Goal: Transaction & Acquisition: Purchase product/service

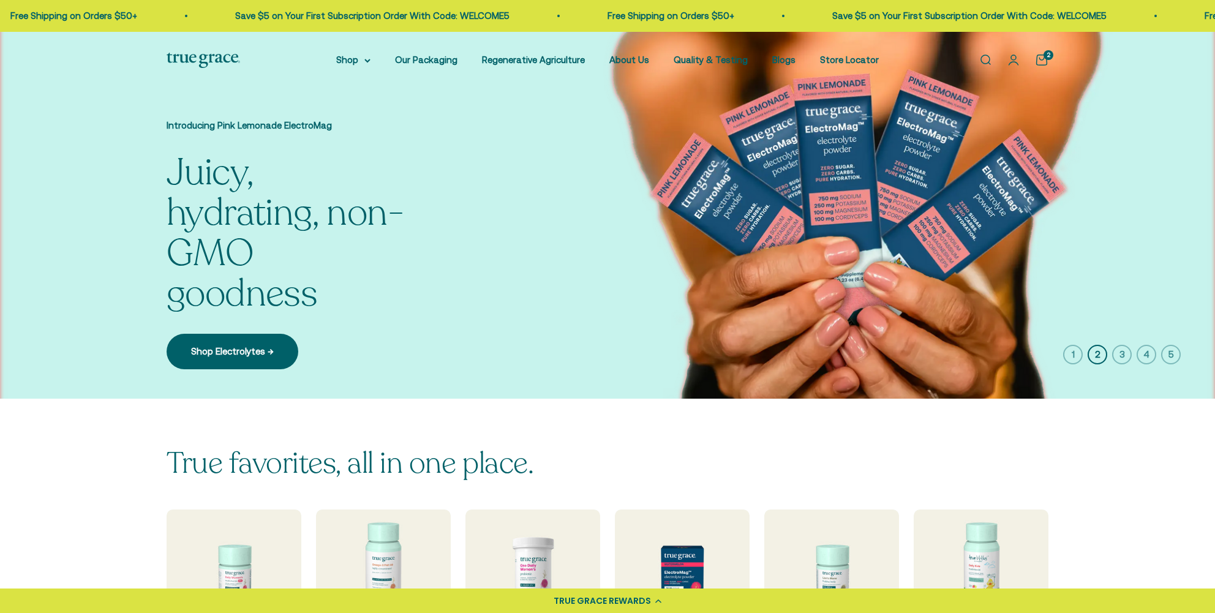
click at [1069, 354] on icon "button" at bounding box center [1073, 355] width 20 height 20
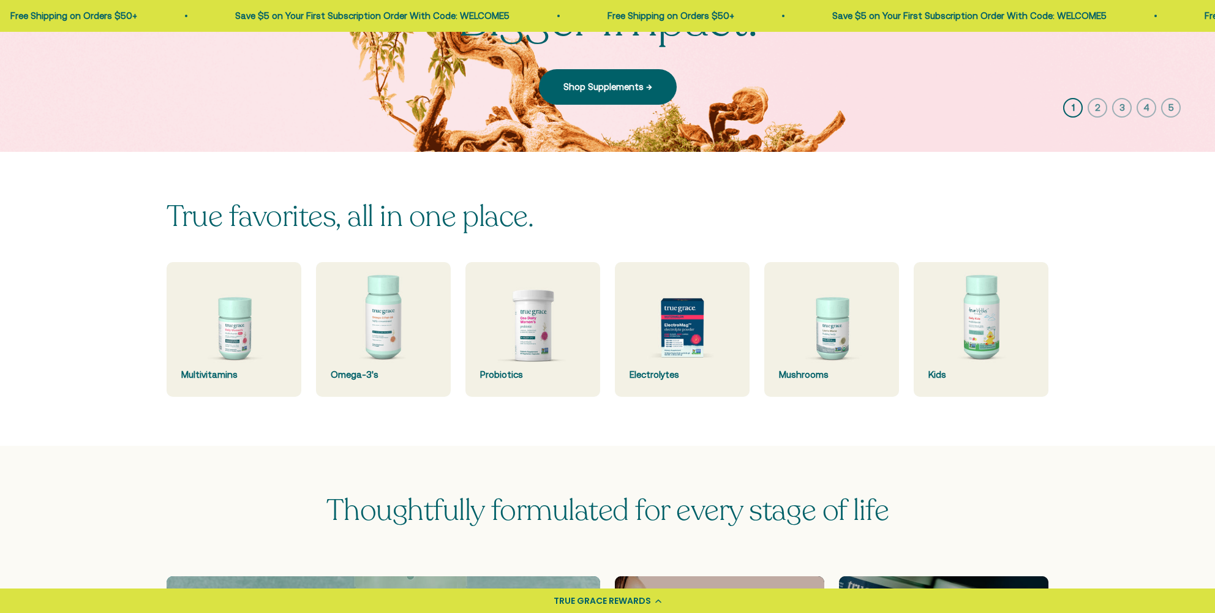
scroll to position [223, 0]
click at [241, 337] on img at bounding box center [233, 329] width 143 height 143
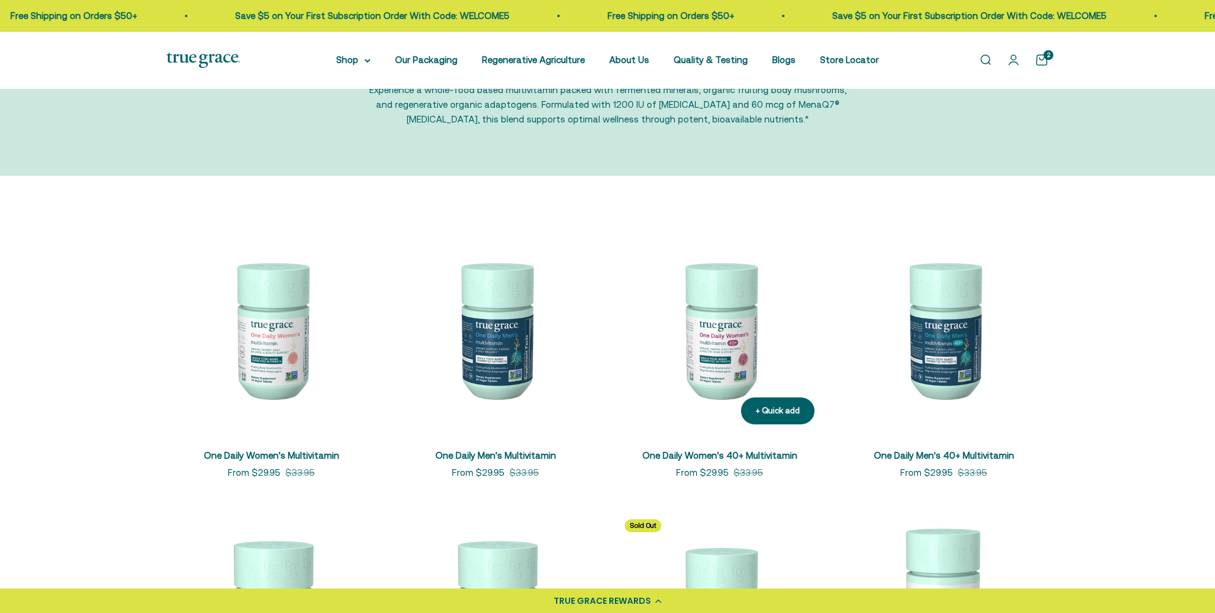
scroll to position [113, 0]
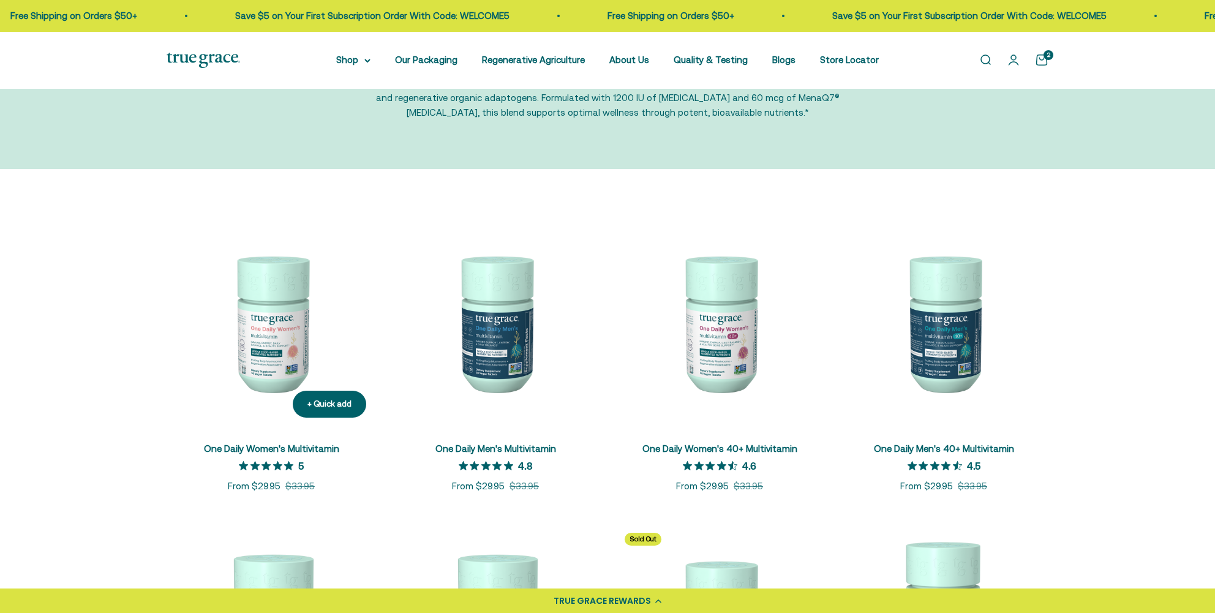
click at [265, 321] on img at bounding box center [271, 322] width 209 height 209
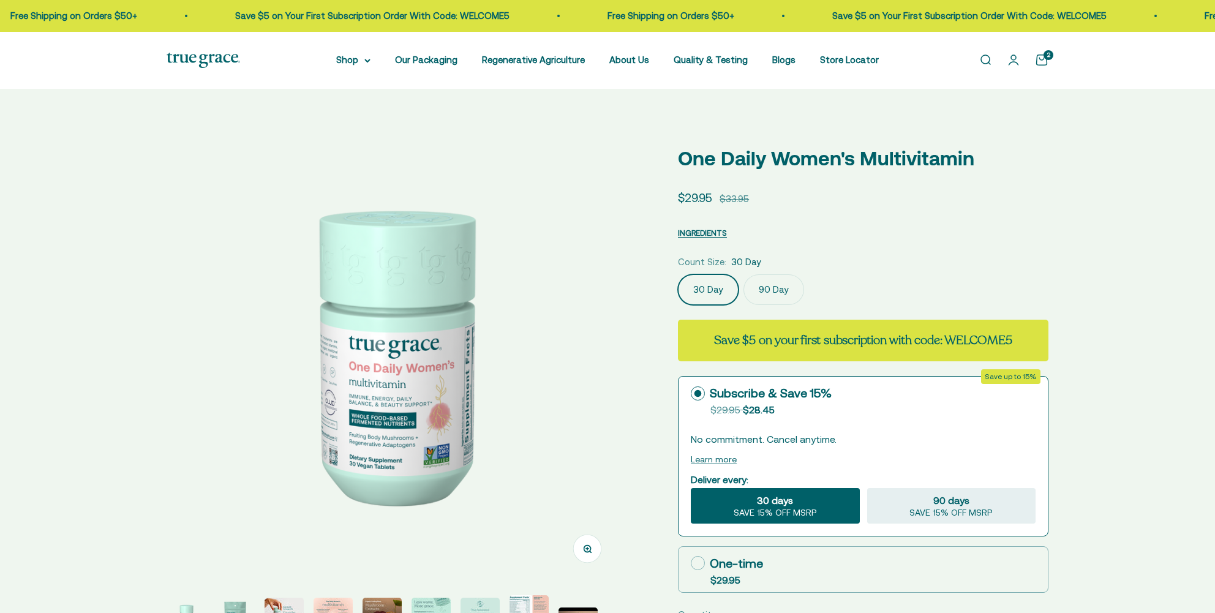
select select "3"
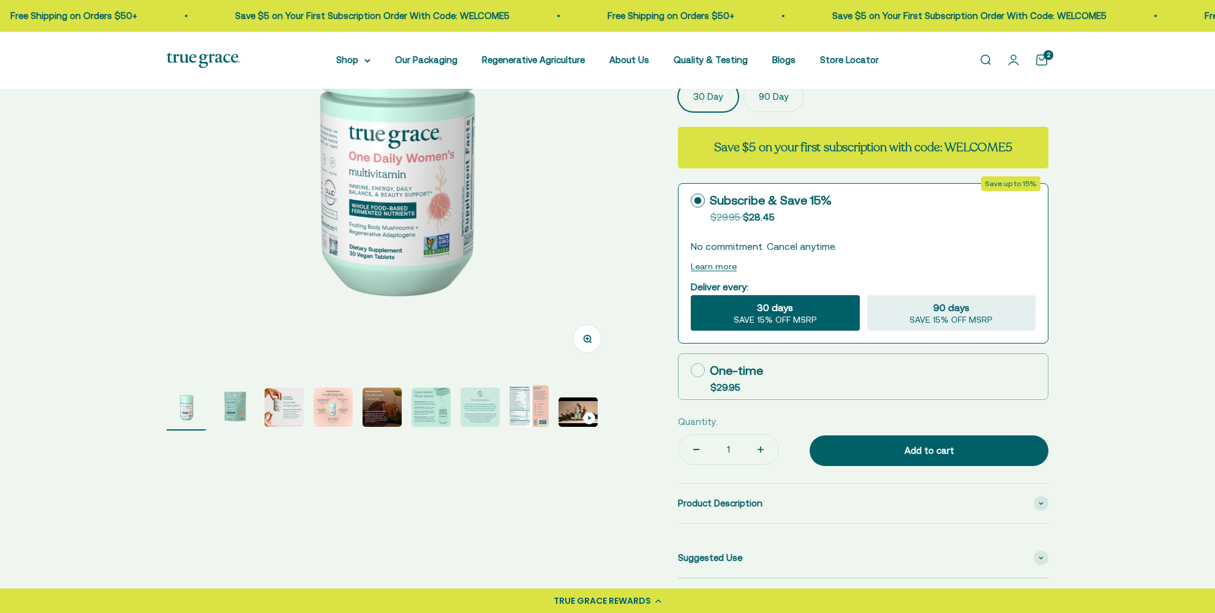
scroll to position [255, 0]
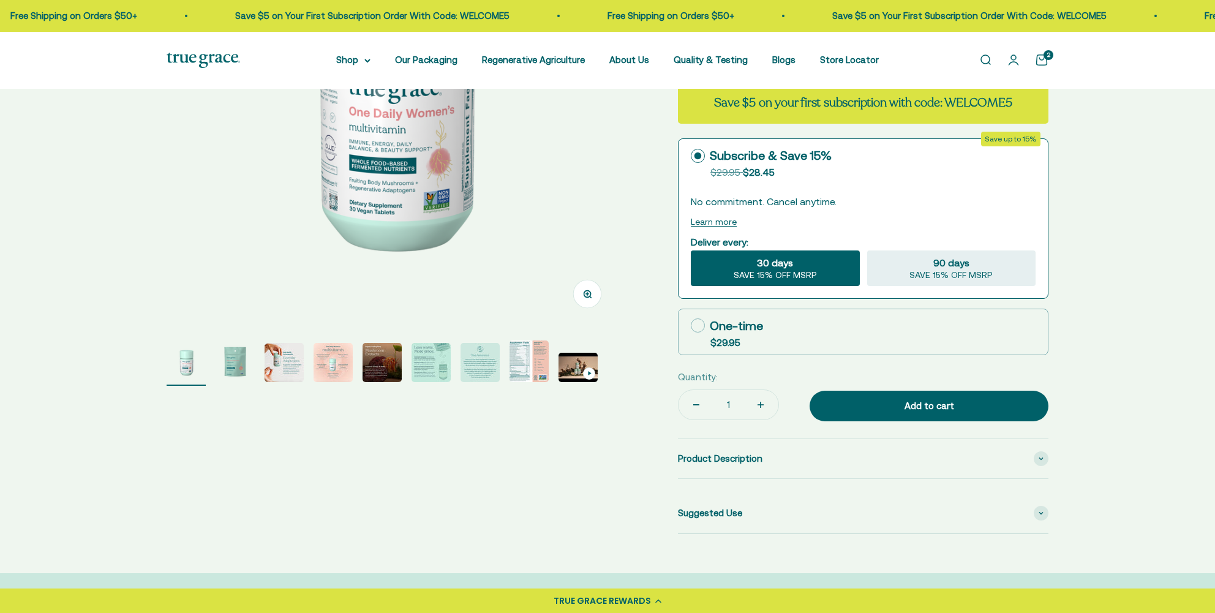
click at [276, 362] on img "Go to item 3" at bounding box center [283, 362] width 39 height 39
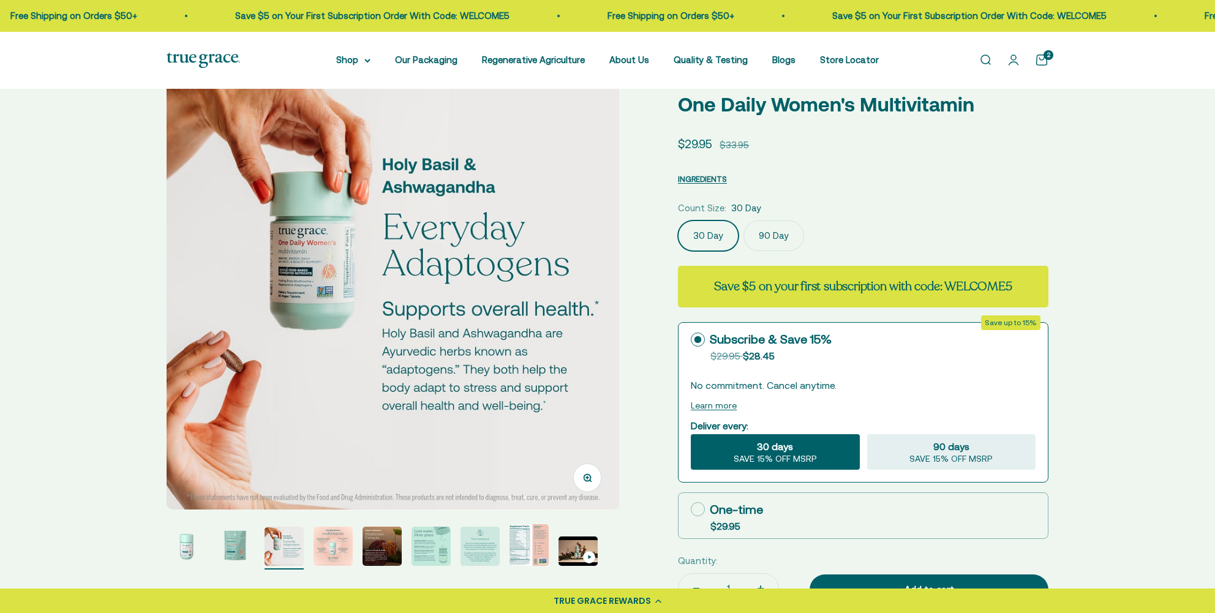
scroll to position [97, 0]
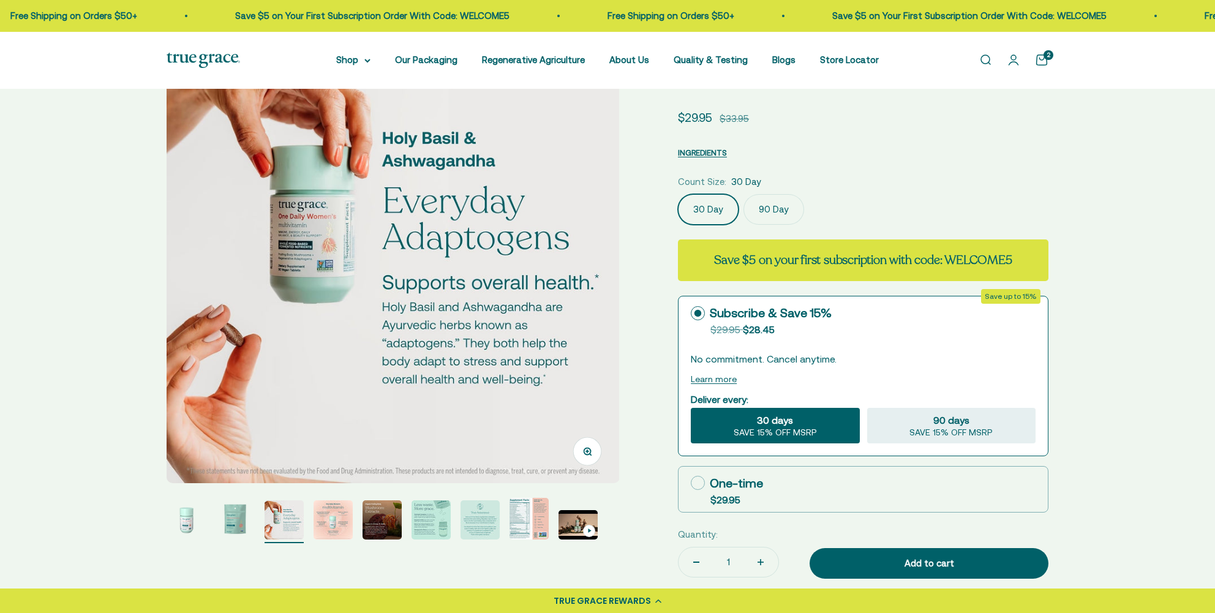
click at [336, 516] on img "Go to item 4" at bounding box center [332, 519] width 39 height 39
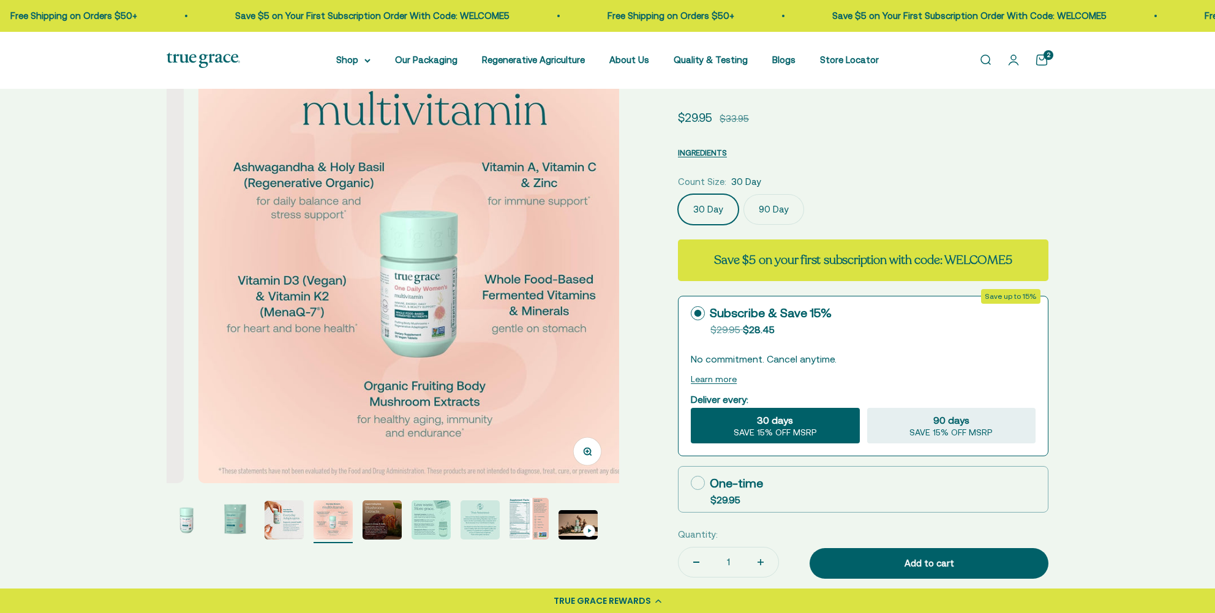
scroll to position [0, 1401]
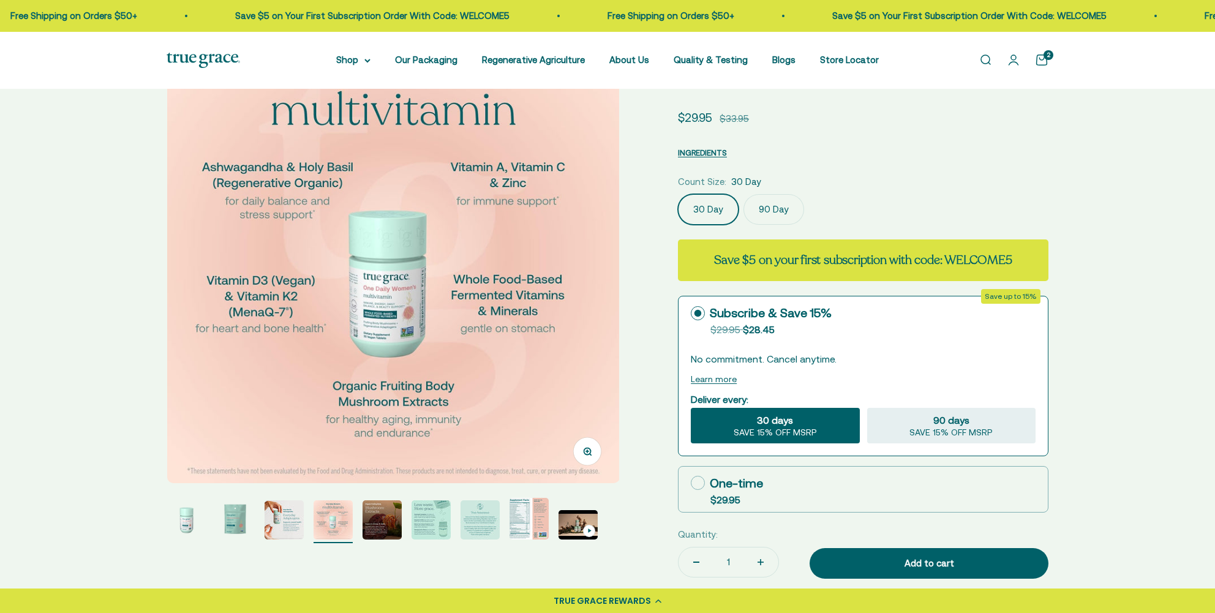
click at [380, 513] on img "Go to item 5" at bounding box center [381, 519] width 39 height 39
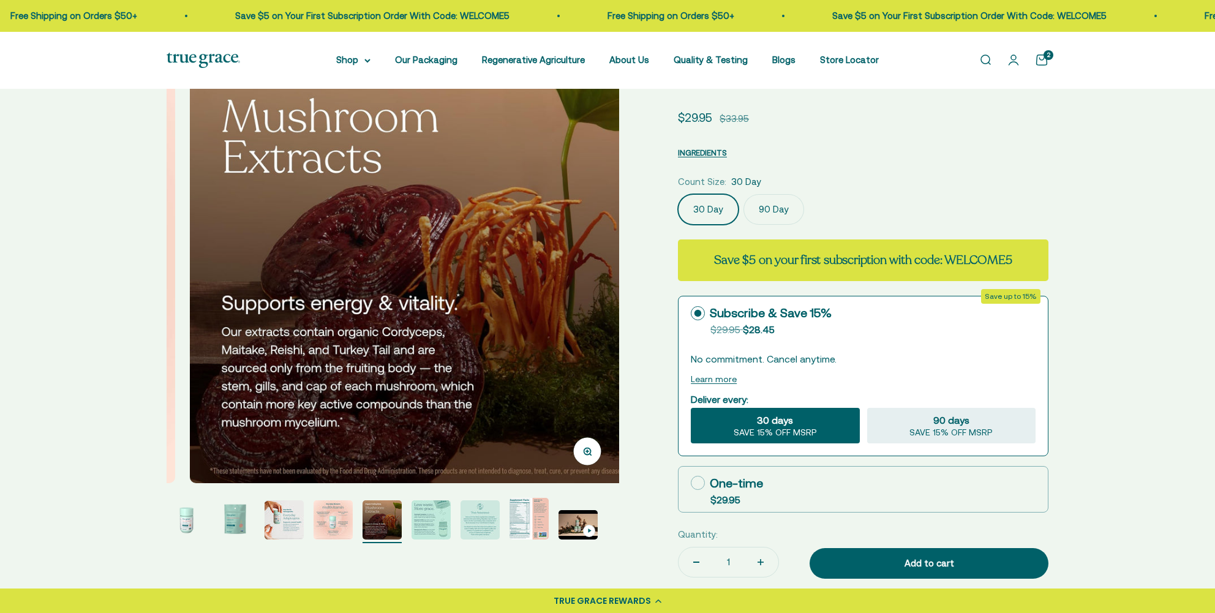
scroll to position [0, 1869]
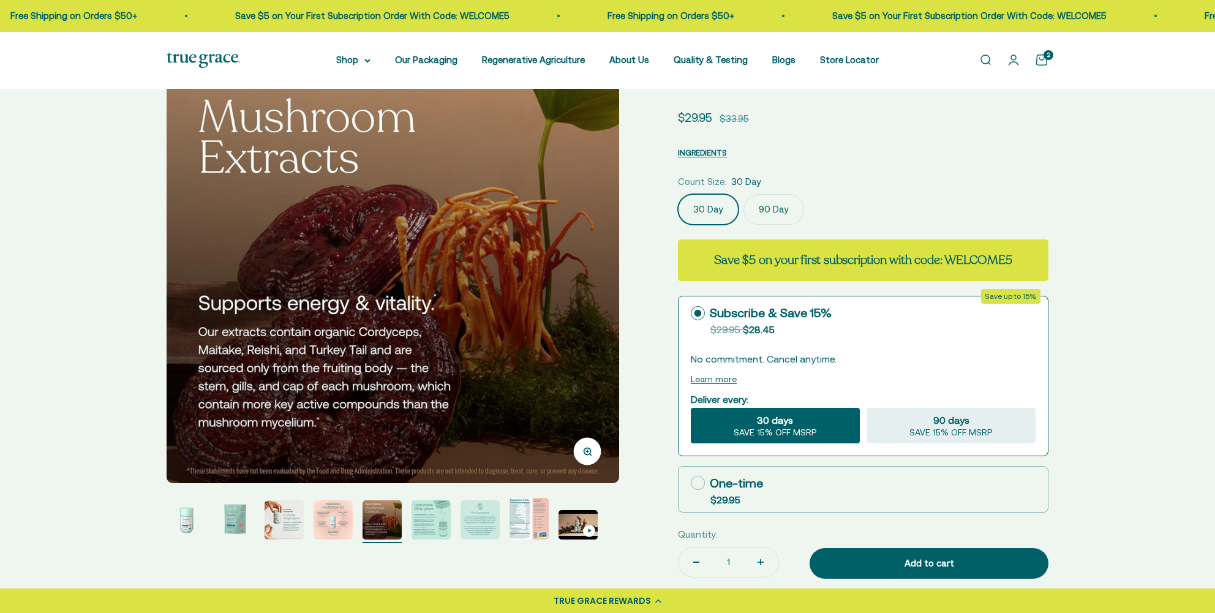
click at [438, 512] on img "Go to item 6" at bounding box center [430, 519] width 39 height 39
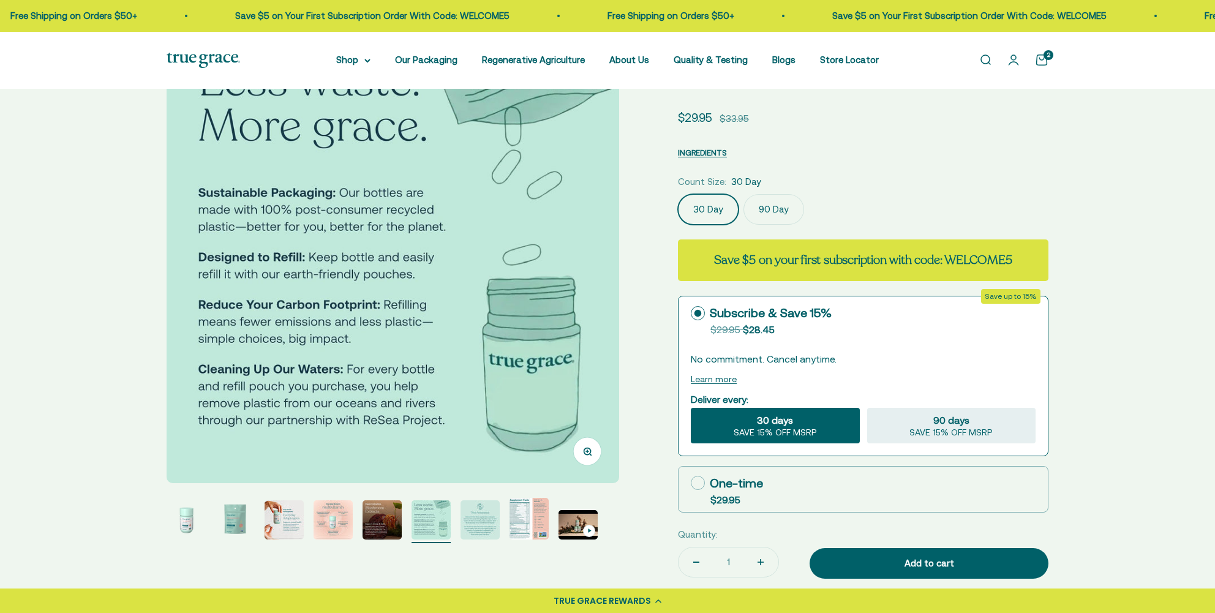
click at [484, 514] on img "Go to item 7" at bounding box center [479, 519] width 39 height 39
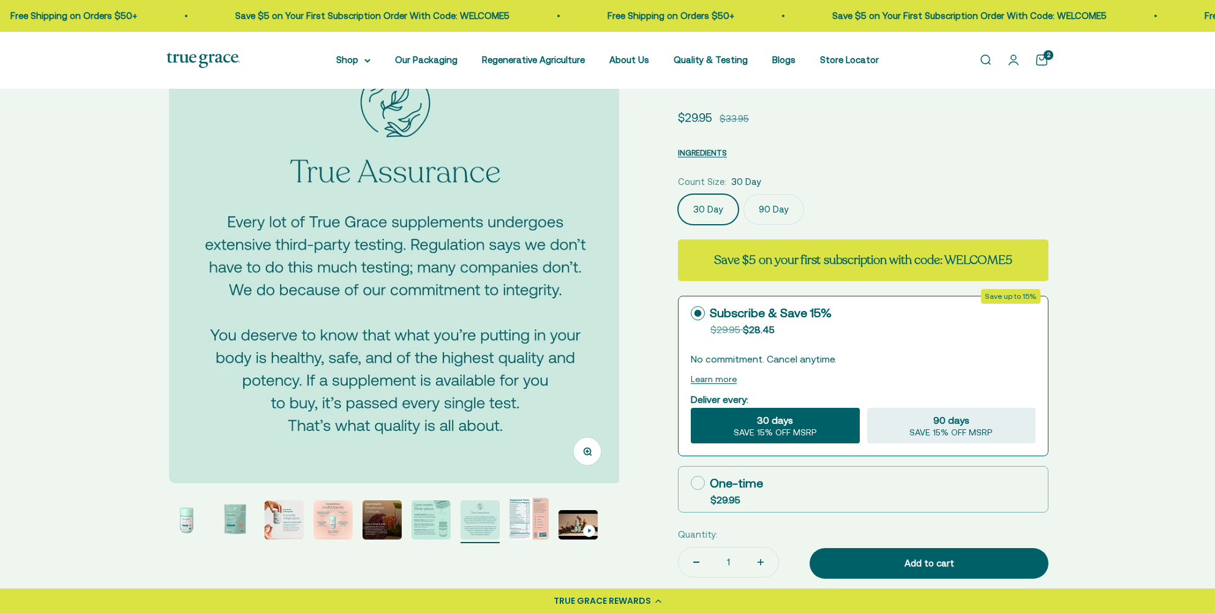
click at [527, 516] on img "Go to item 8" at bounding box center [528, 519] width 39 height 42
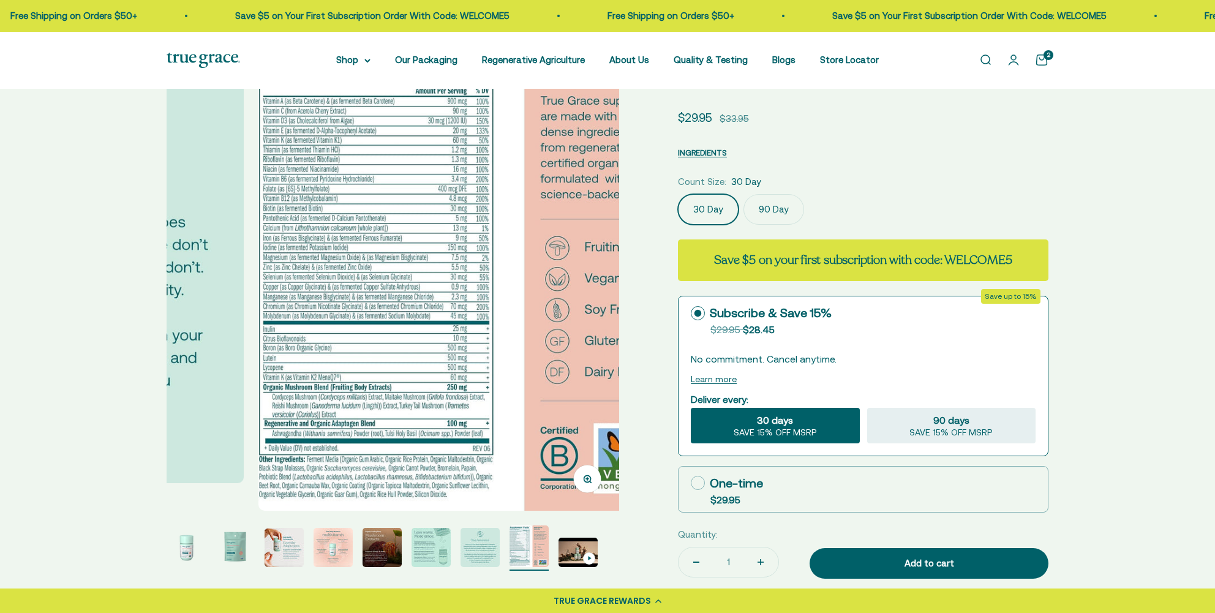
scroll to position [0, 3271]
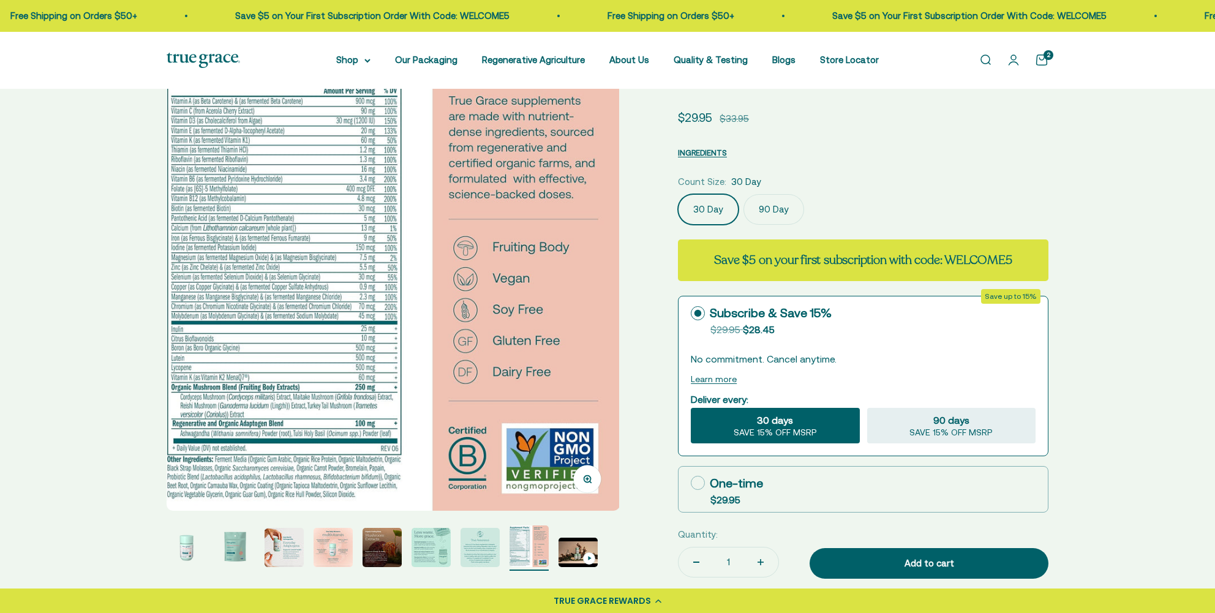
click at [287, 545] on img "Go to item 3" at bounding box center [283, 547] width 39 height 39
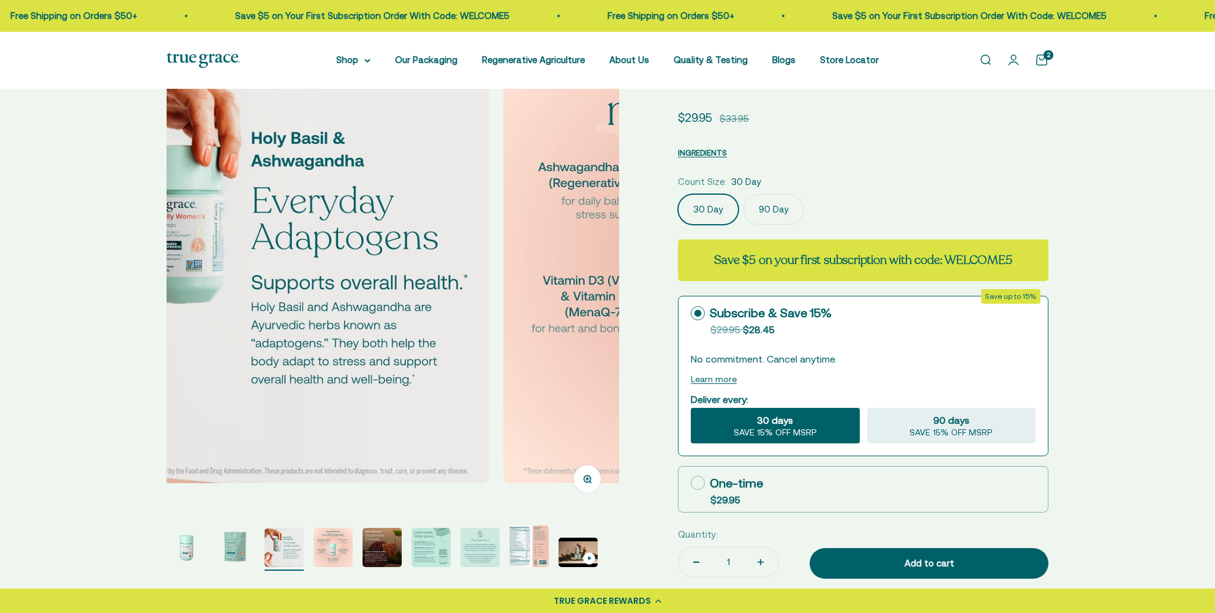
scroll to position [0, 934]
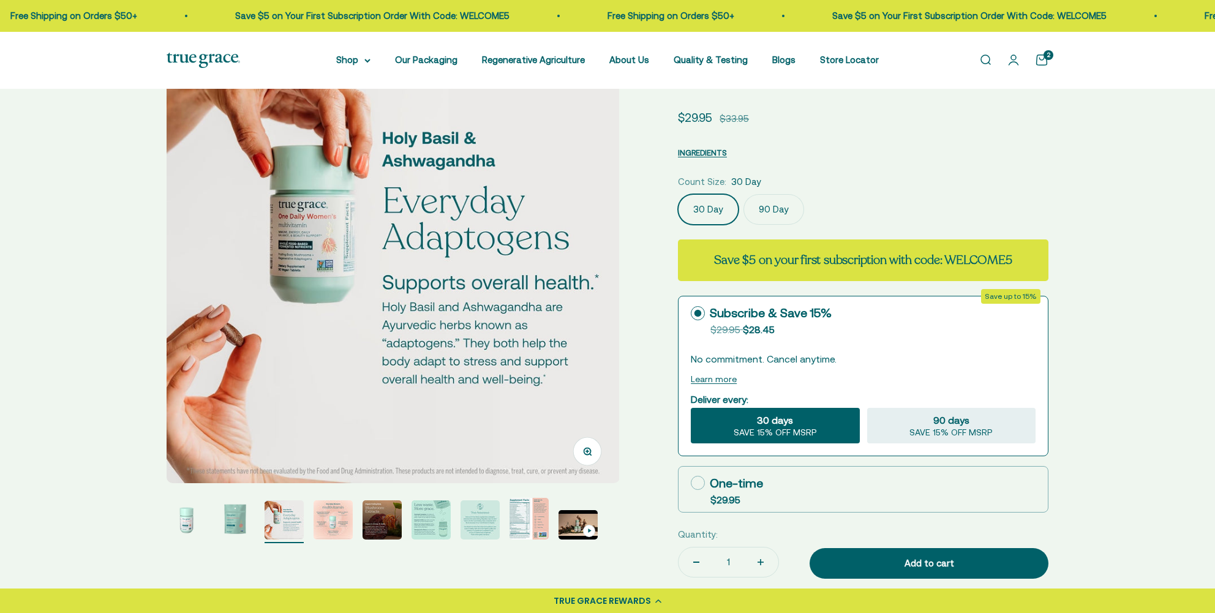
click at [334, 522] on img "Go to item 4" at bounding box center [332, 519] width 39 height 39
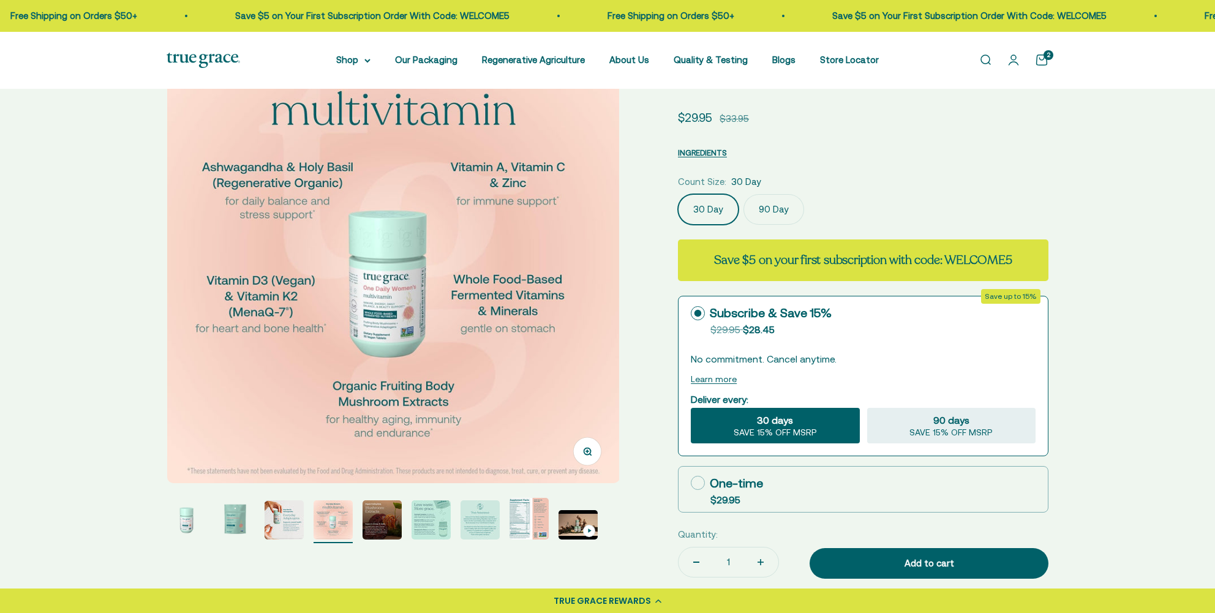
scroll to position [0, 0]
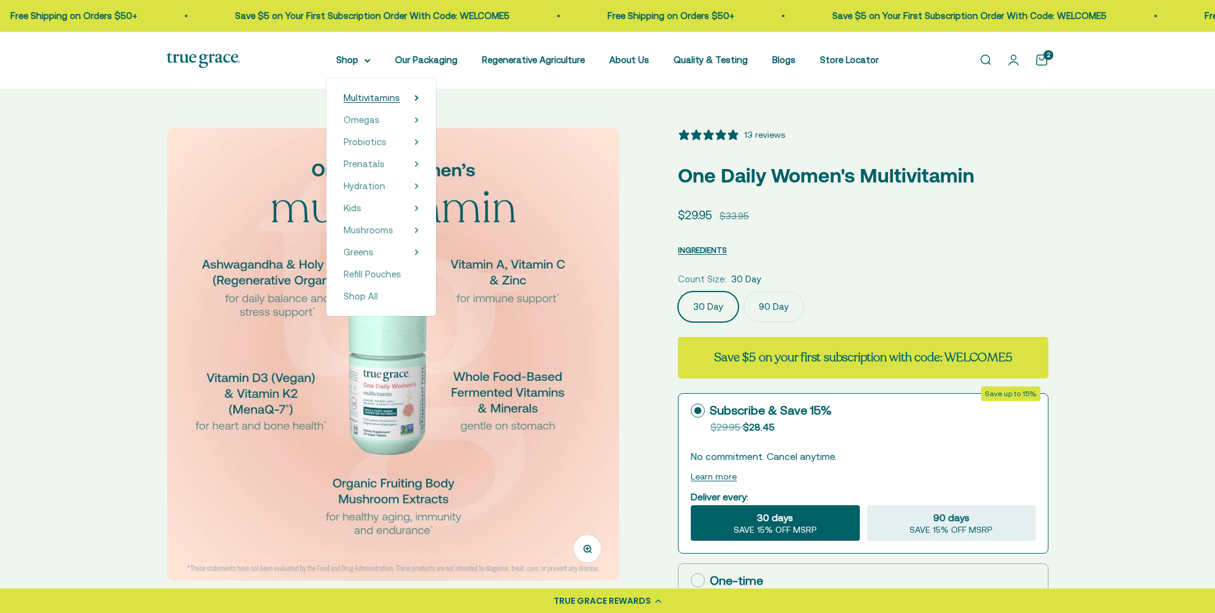
click at [411, 100] on summary "Multivitamins" at bounding box center [380, 98] width 75 height 15
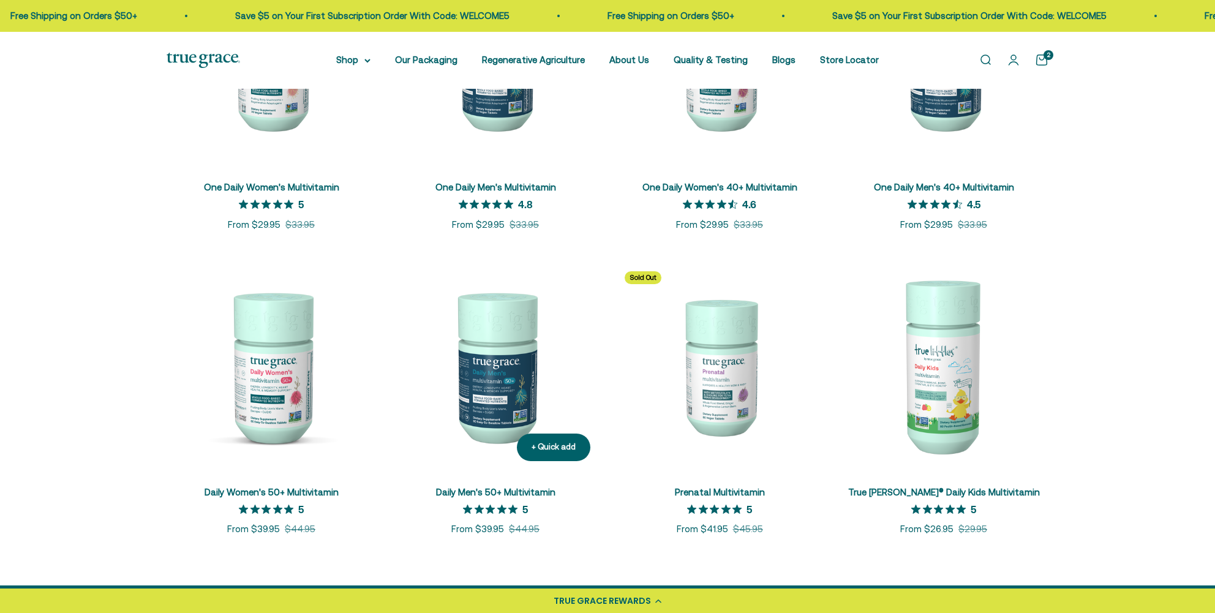
scroll to position [381, 0]
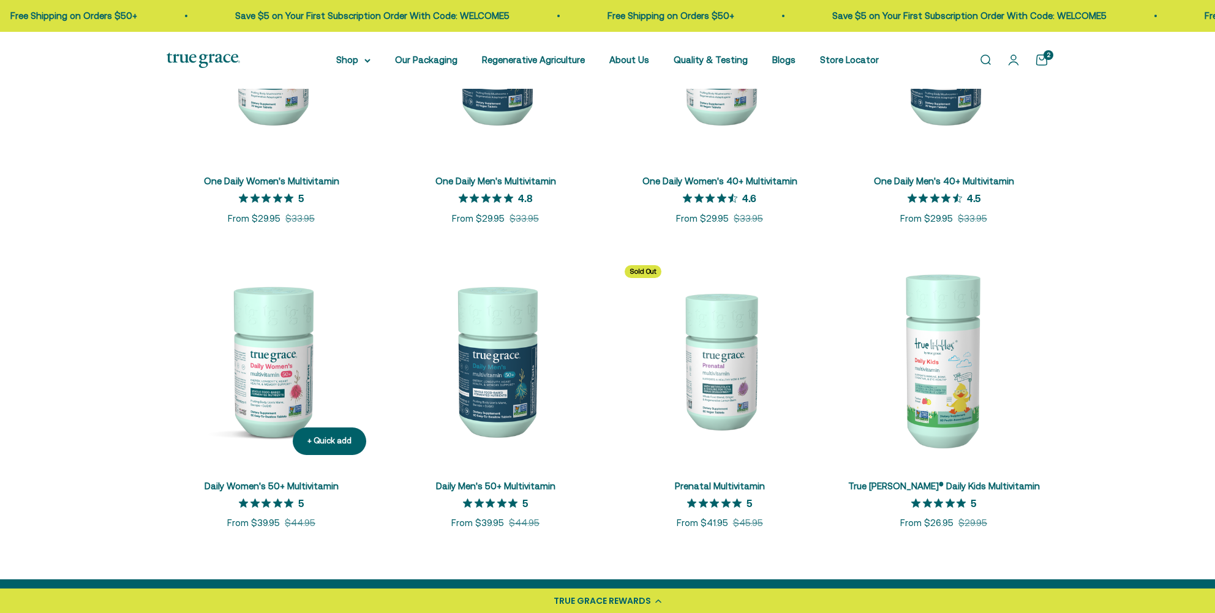
click at [268, 381] on img at bounding box center [271, 359] width 209 height 209
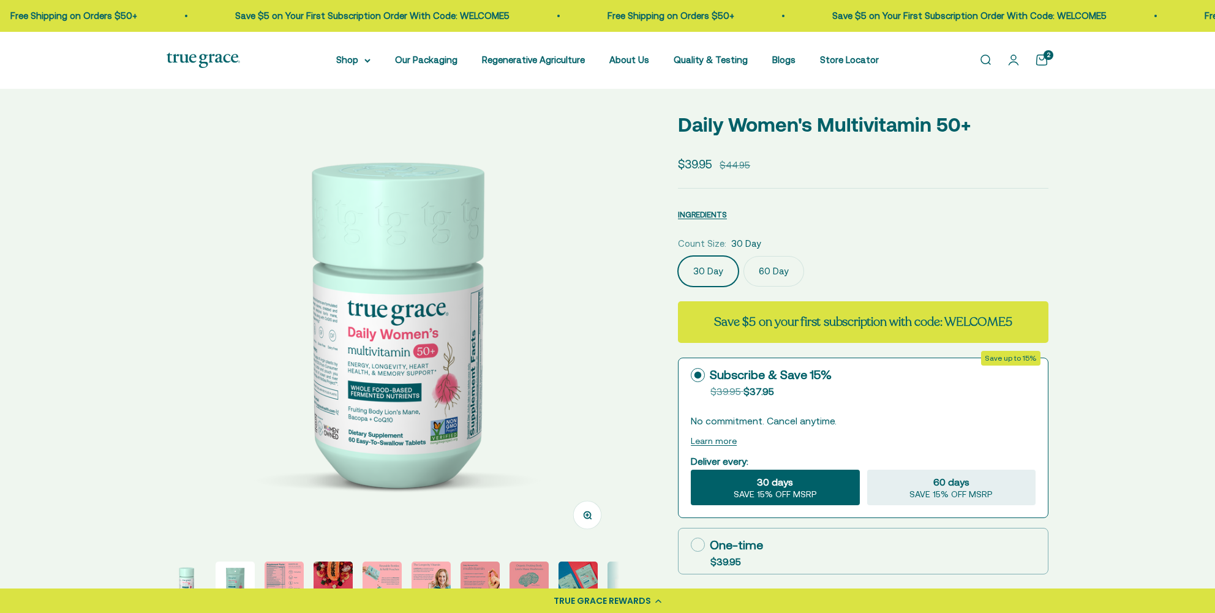
scroll to position [105, 0]
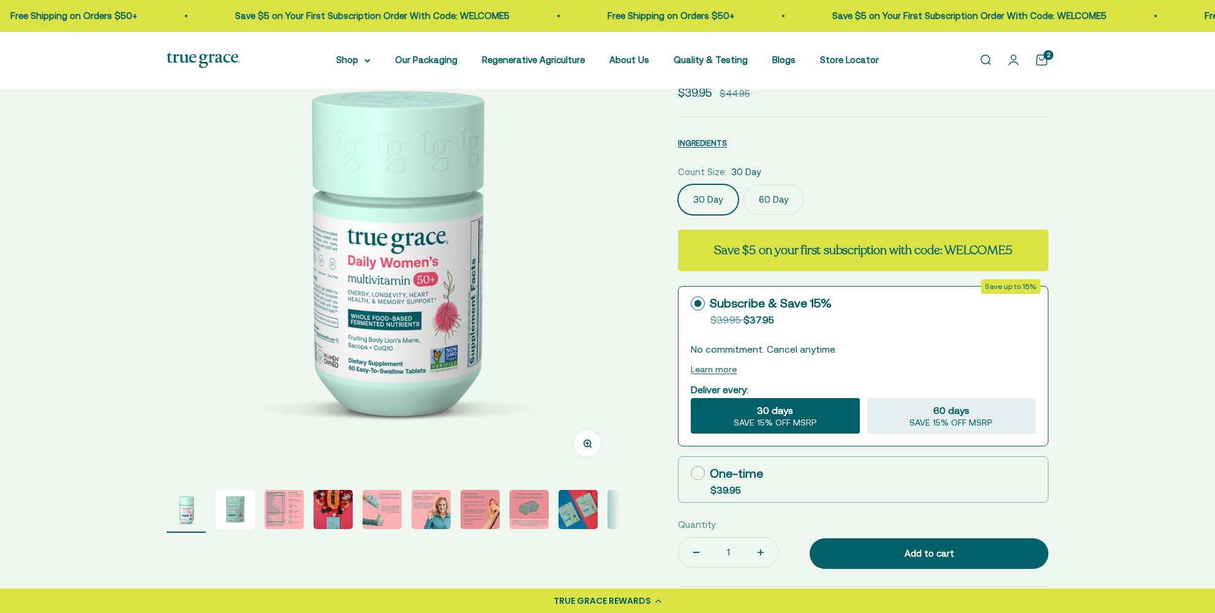
select select "3"
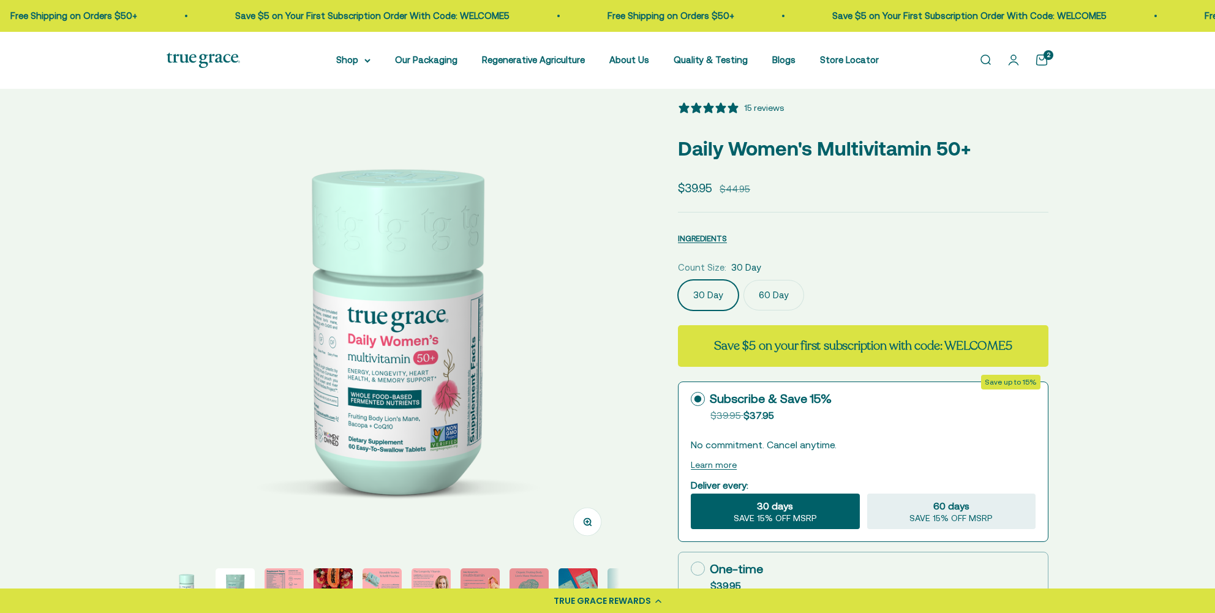
scroll to position [0, 0]
